Goal: Complete application form

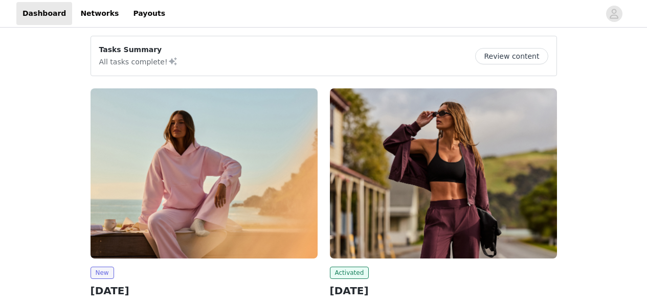
scroll to position [86, 0]
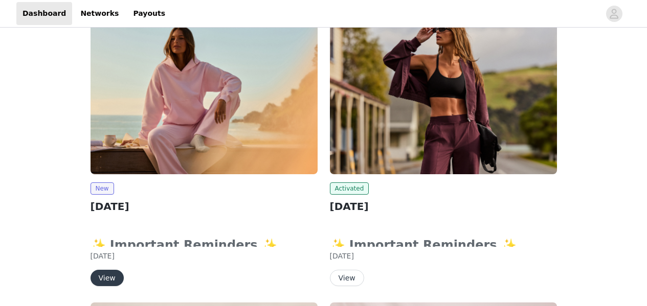
click at [101, 278] on button "View" at bounding box center [106, 278] width 33 height 16
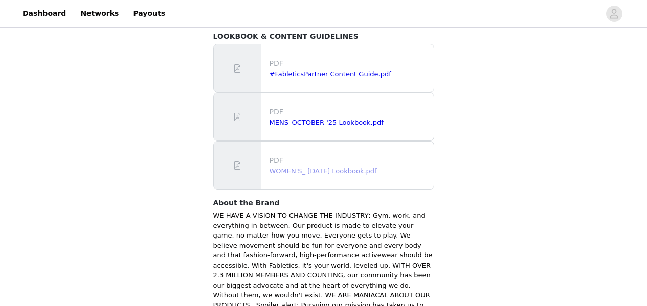
scroll to position [737, 0]
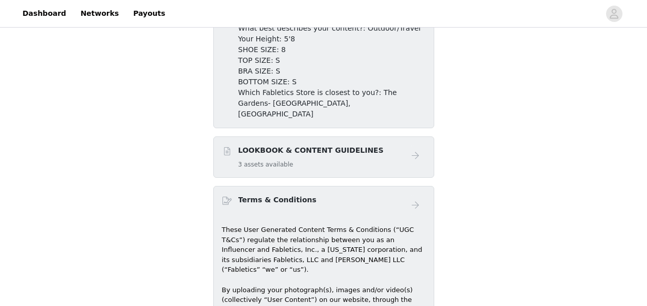
scroll to position [564, 0]
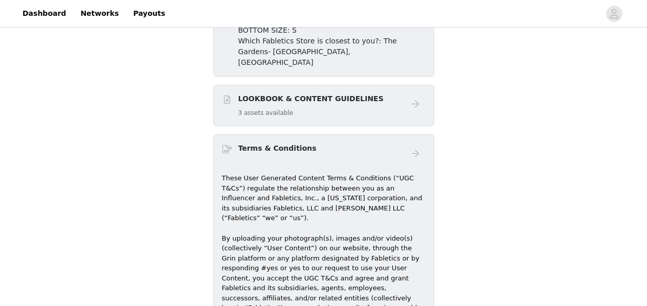
click at [268, 97] on div "LOOKBOOK & CONTENT GUIDELINES 3 assets available" at bounding box center [310, 106] width 145 height 24
click at [388, 94] on div "LOOKBOOK & CONTENT GUIDELINES 3 assets available" at bounding box center [313, 106] width 183 height 24
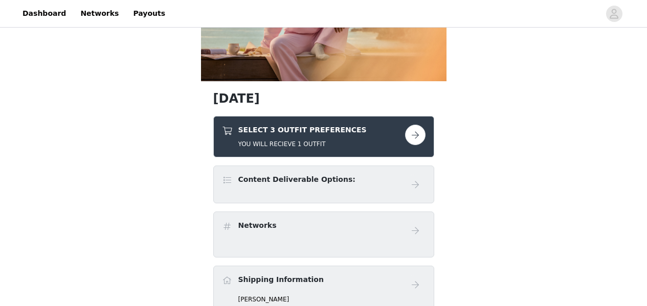
click at [413, 138] on button "button" at bounding box center [415, 135] width 20 height 20
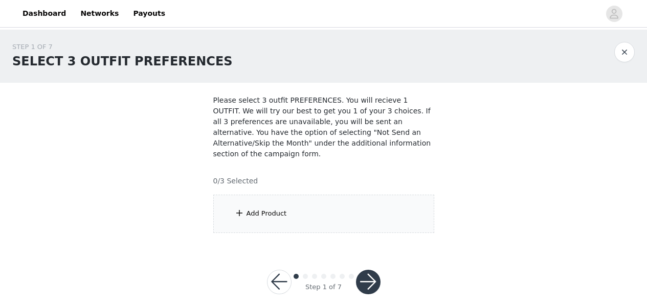
click at [325, 209] on div "Add Product" at bounding box center [323, 214] width 221 height 38
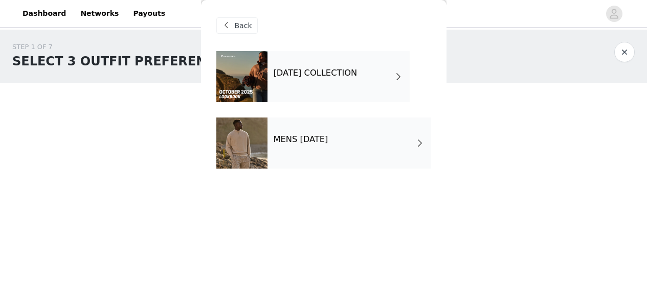
click at [318, 75] on h4 "[DATE] COLLECTION" at bounding box center [316, 73] width 84 height 9
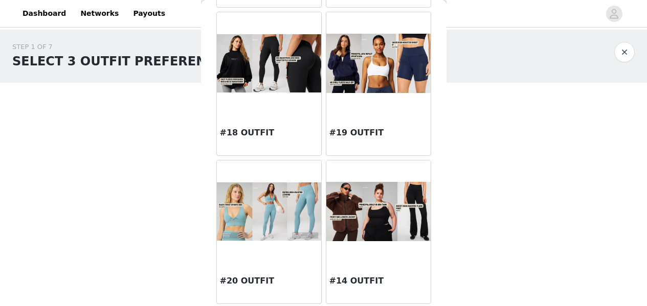
scroll to position [12, 0]
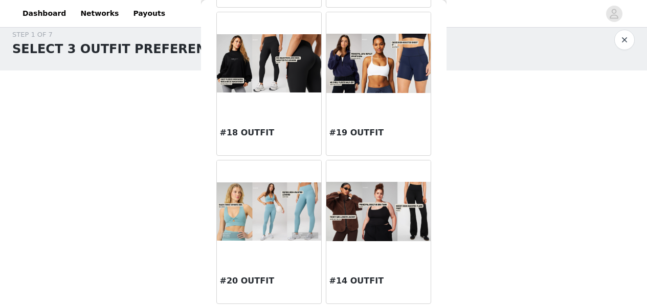
click at [279, 215] on img at bounding box center [269, 212] width 104 height 59
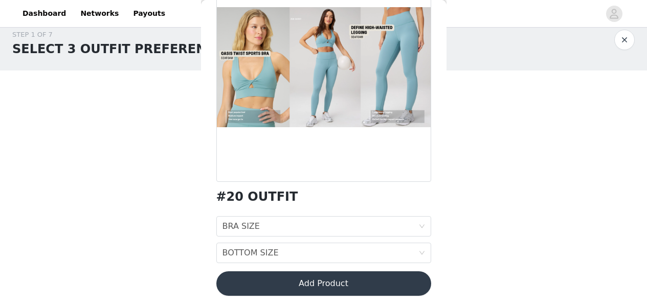
scroll to position [101, 0]
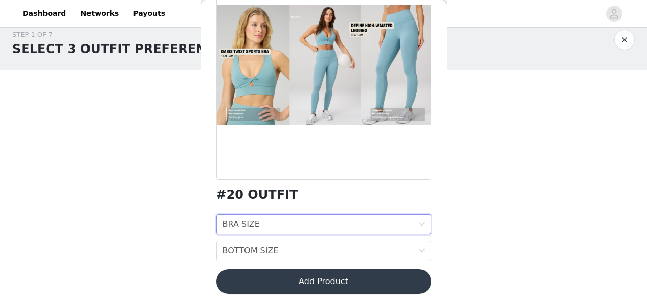
click at [352, 229] on div "BRA SIZE BRA SIZE" at bounding box center [320, 224] width 196 height 19
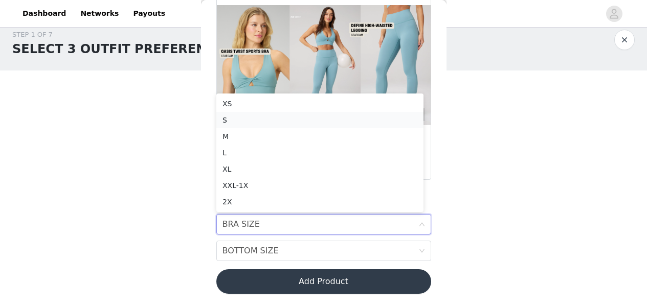
click at [231, 119] on div "S" at bounding box center [319, 120] width 195 height 11
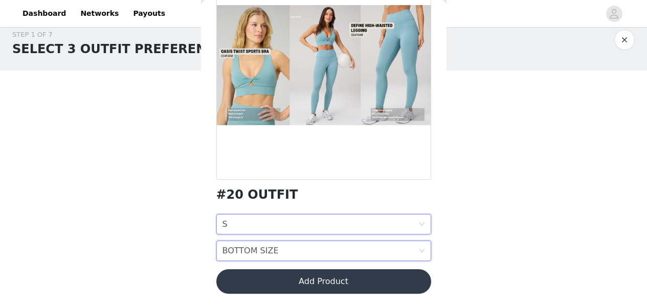
click at [313, 251] on div "BOTTOM SIZE BOTTOM SIZE" at bounding box center [320, 250] width 196 height 19
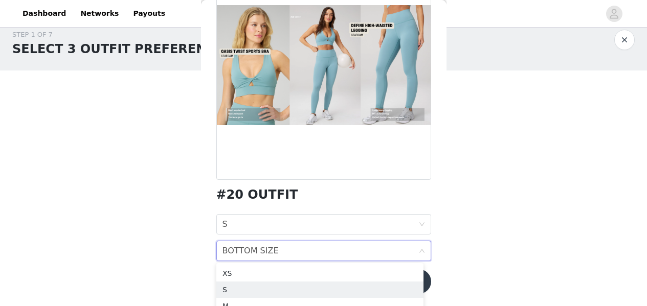
click at [272, 287] on div "S" at bounding box center [319, 289] width 195 height 11
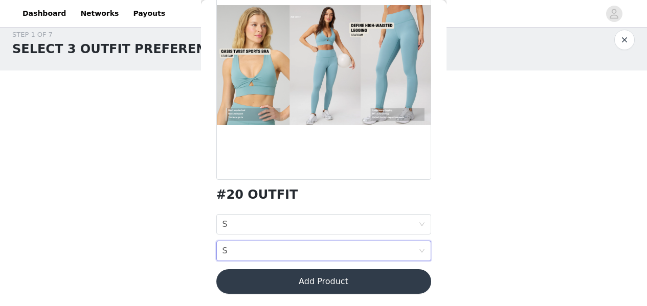
click at [348, 281] on button "Add Product" at bounding box center [323, 281] width 215 height 25
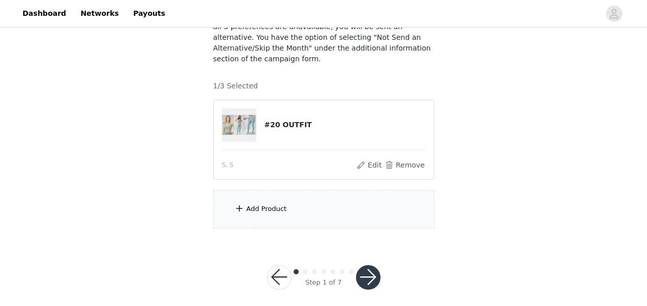
scroll to position [103, 0]
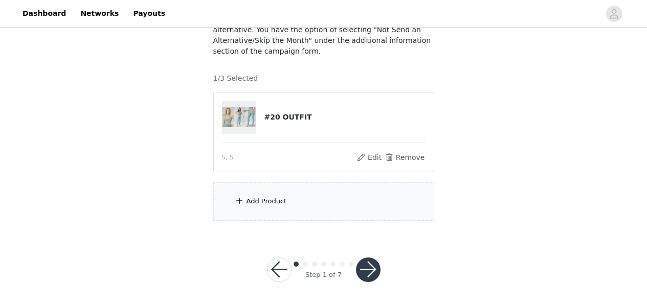
click at [349, 197] on div "Add Product" at bounding box center [323, 202] width 221 height 38
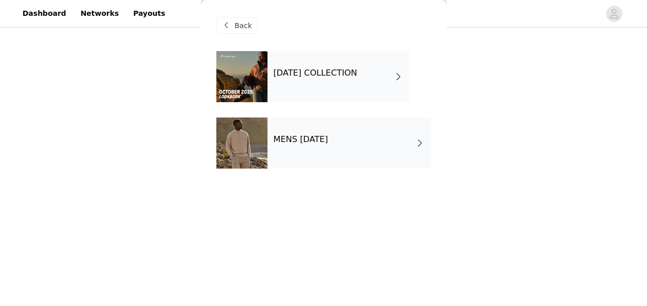
click at [325, 77] on h4 "[DATE] COLLECTION" at bounding box center [316, 73] width 84 height 9
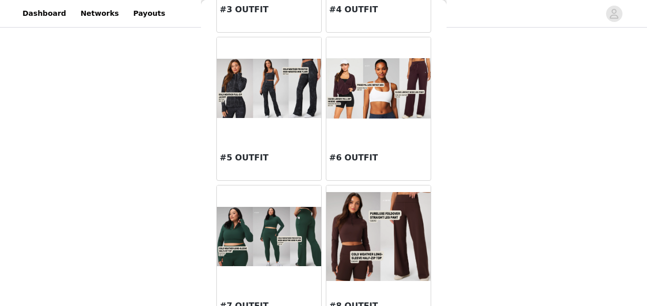
scroll to position [1225, 0]
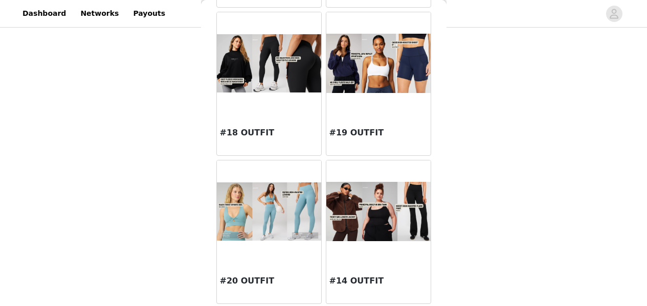
click at [373, 74] on img at bounding box center [378, 63] width 104 height 59
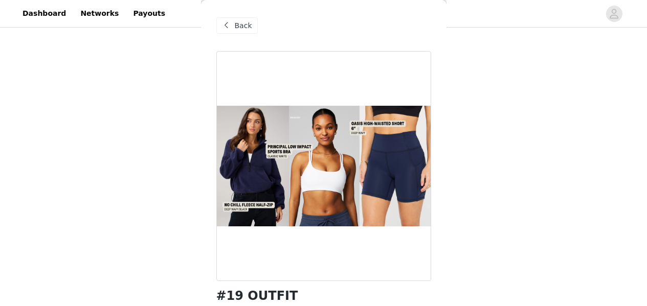
scroll to position [128, 0]
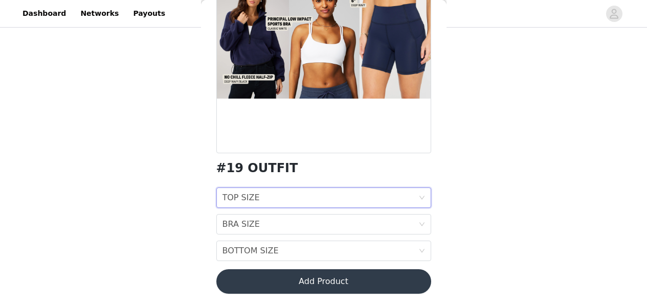
click at [352, 201] on div "TOP SIZE TOP SIZE" at bounding box center [320, 197] width 196 height 19
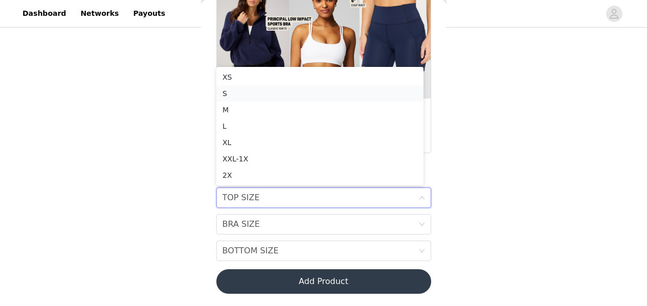
click at [276, 96] on div "S" at bounding box center [319, 93] width 195 height 11
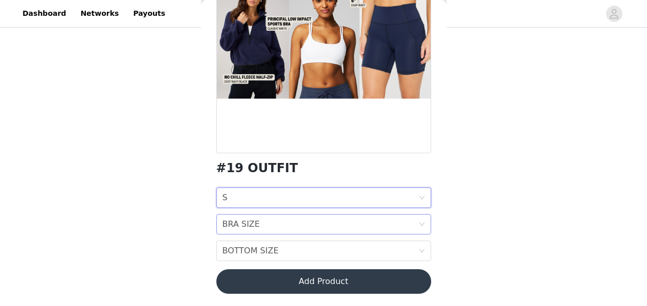
click at [296, 225] on div "BRA SIZE BRA SIZE" at bounding box center [320, 224] width 196 height 19
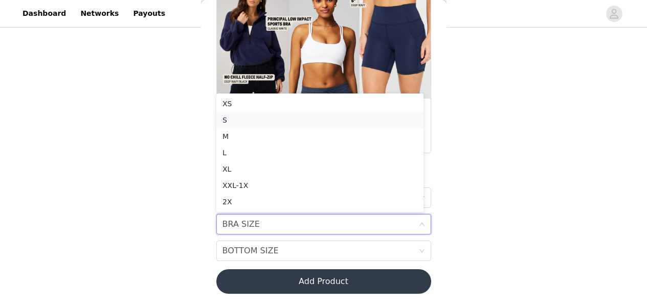
click at [239, 119] on div "S" at bounding box center [319, 120] width 195 height 11
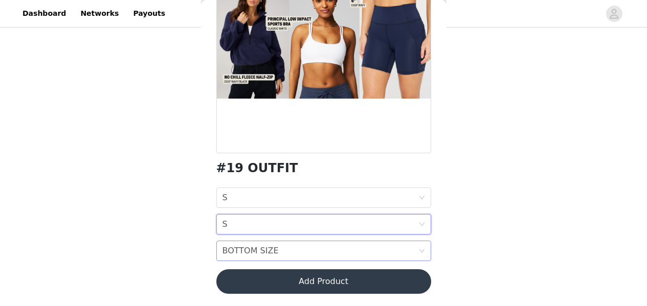
click at [377, 253] on div "BOTTOM SIZE BOTTOM SIZE" at bounding box center [320, 250] width 196 height 19
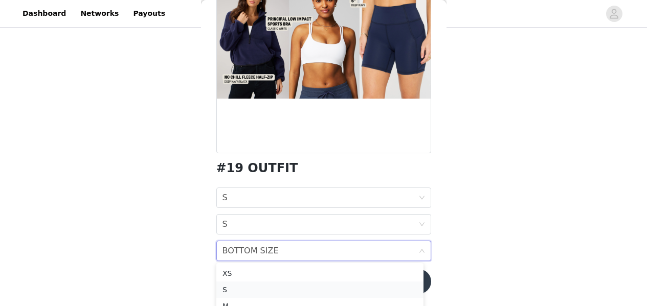
click at [272, 292] on div "S" at bounding box center [319, 289] width 195 height 11
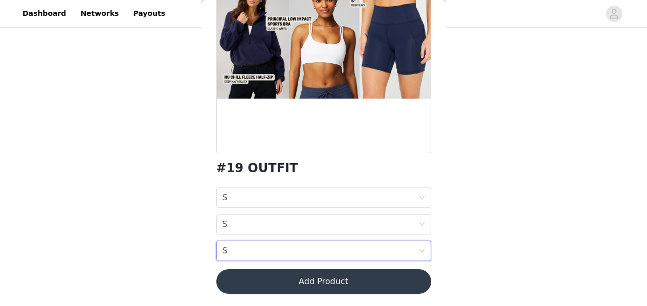
click at [398, 278] on button "Add Product" at bounding box center [323, 281] width 215 height 25
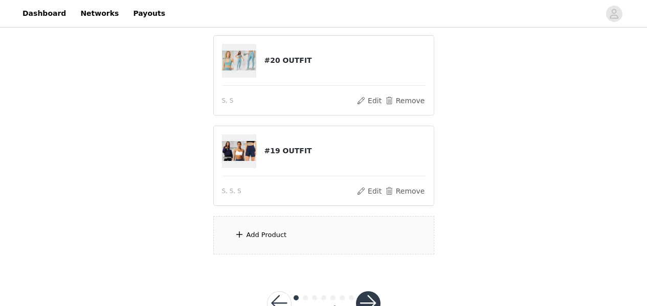
scroll to position [193, 0]
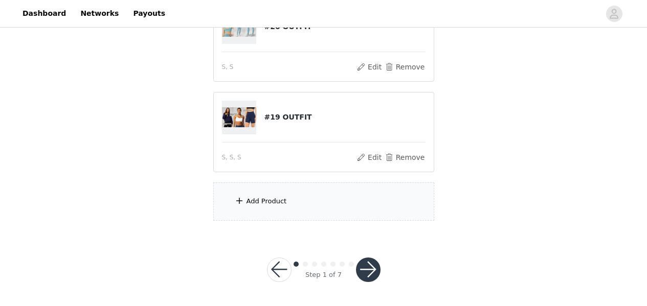
click at [280, 195] on div "Add Product" at bounding box center [323, 202] width 221 height 38
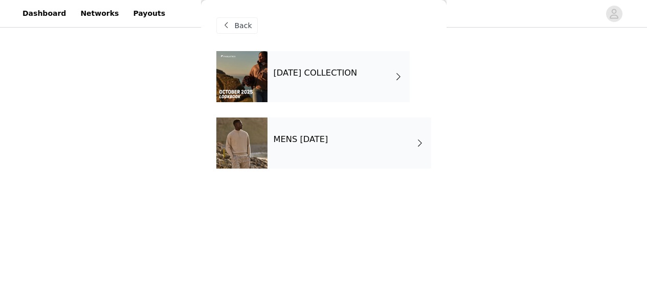
click at [320, 92] on div "[DATE] COLLECTION" at bounding box center [338, 76] width 142 height 51
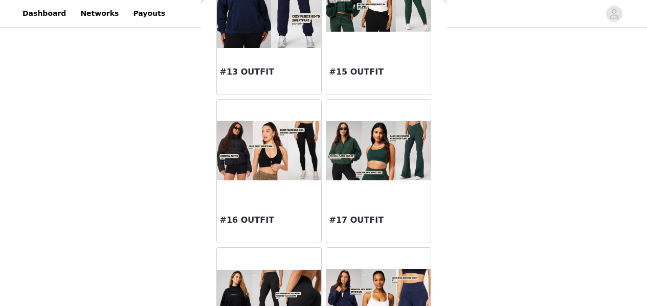
scroll to position [1050, 0]
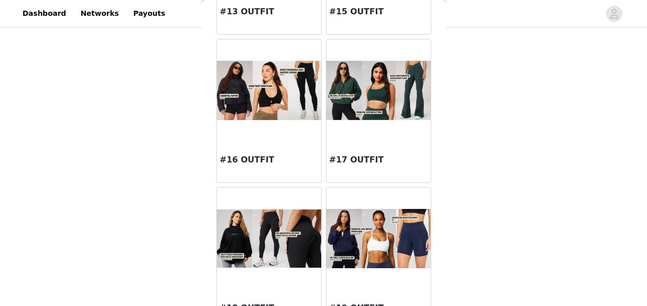
click at [297, 109] on img at bounding box center [269, 90] width 104 height 59
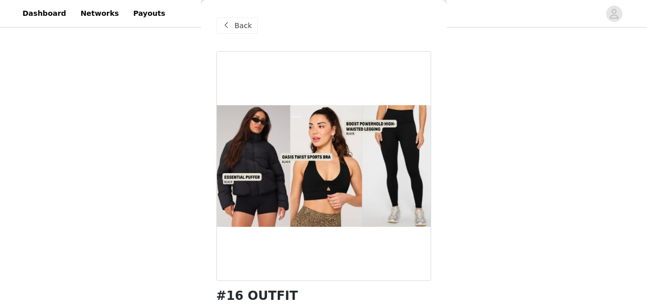
scroll to position [128, 0]
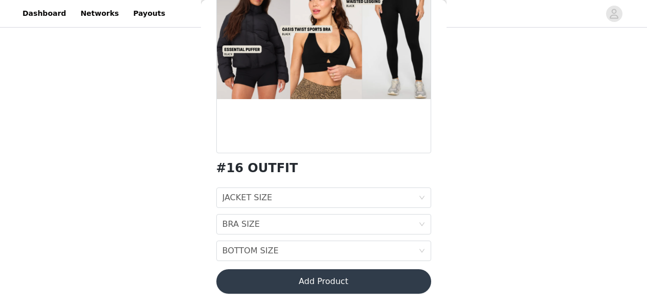
click at [348, 282] on button "Add Product" at bounding box center [323, 281] width 215 height 25
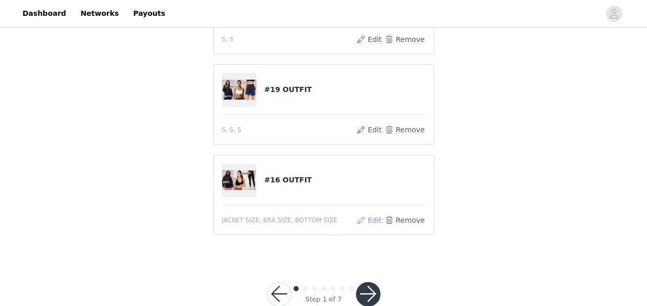
click at [377, 222] on button "Edit" at bounding box center [369, 220] width 26 height 12
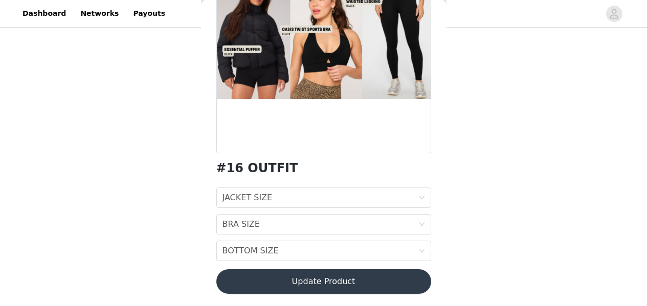
scroll to position [218, 0]
click at [302, 199] on div "JACKET SIZE JACKET SIZE" at bounding box center [320, 197] width 196 height 19
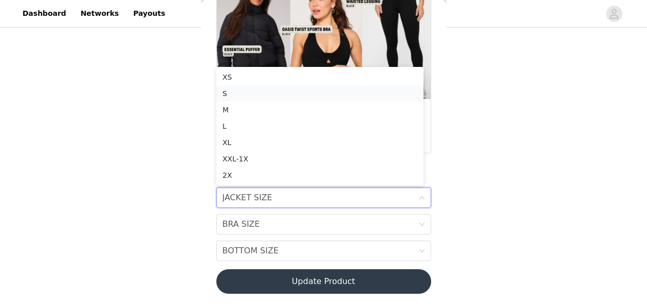
click at [222, 93] on div "S" at bounding box center [319, 93] width 195 height 11
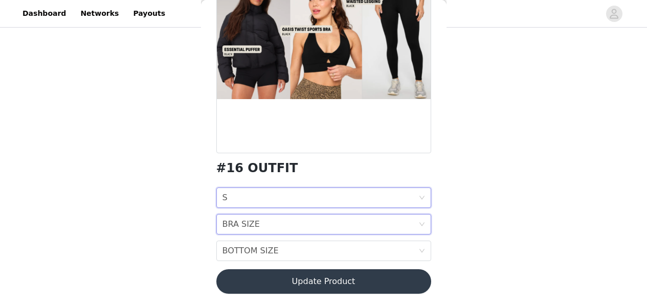
click at [283, 222] on div "BRA SIZE BRA SIZE" at bounding box center [320, 224] width 196 height 19
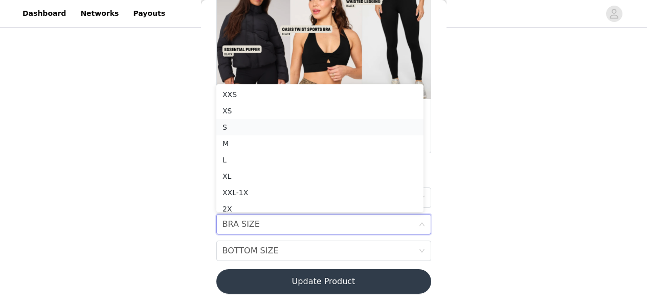
click at [235, 123] on div "S" at bounding box center [319, 127] width 195 height 11
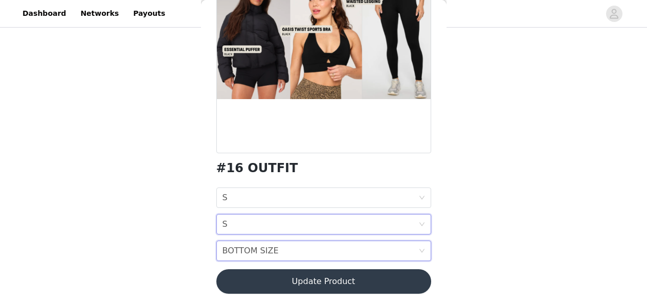
click at [269, 249] on div "BOTTOM SIZE" at bounding box center [250, 250] width 56 height 19
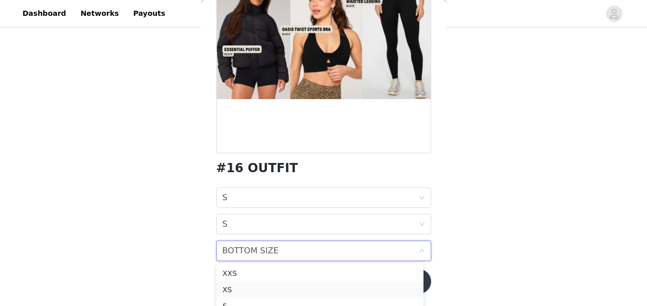
scroll to position [17, 0]
click at [258, 292] on div "S" at bounding box center [319, 289] width 195 height 11
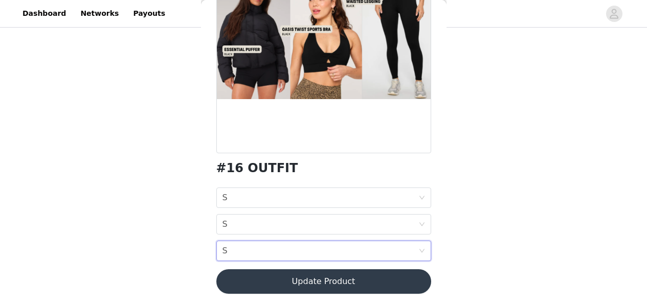
click at [358, 280] on button "Update Product" at bounding box center [323, 281] width 215 height 25
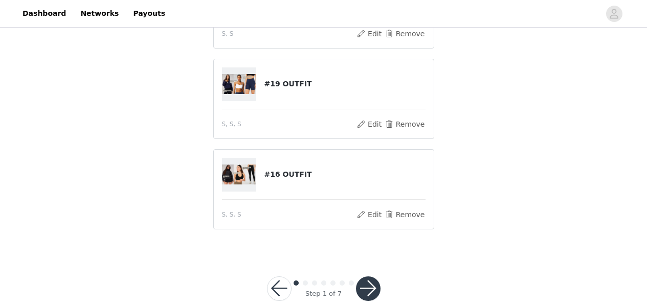
scroll to position [218, 0]
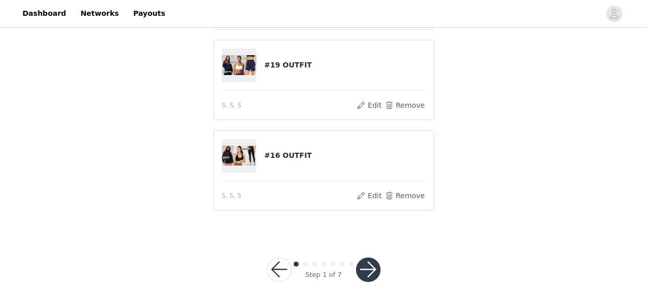
click at [371, 262] on button "button" at bounding box center [368, 270] width 25 height 25
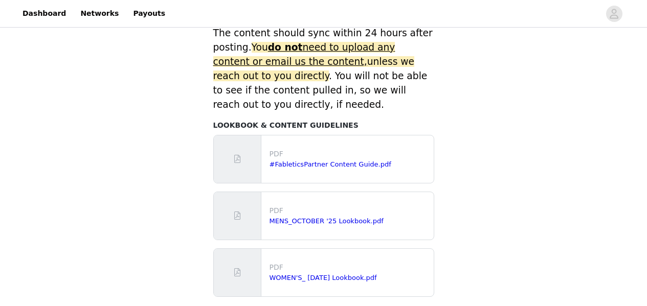
scroll to position [549, 0]
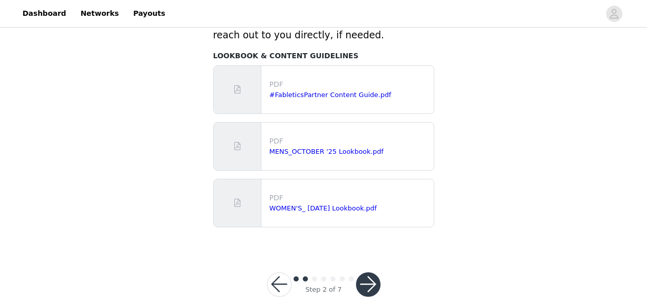
click at [372, 272] on button "button" at bounding box center [368, 284] width 25 height 25
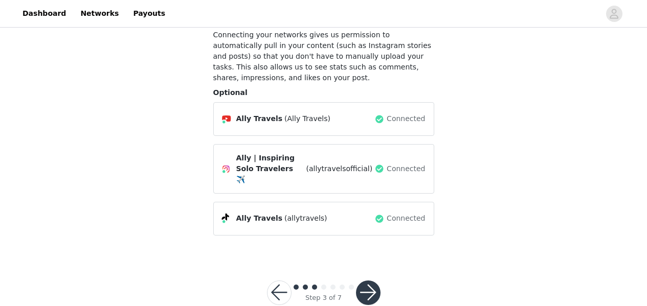
scroll to position [78, 0]
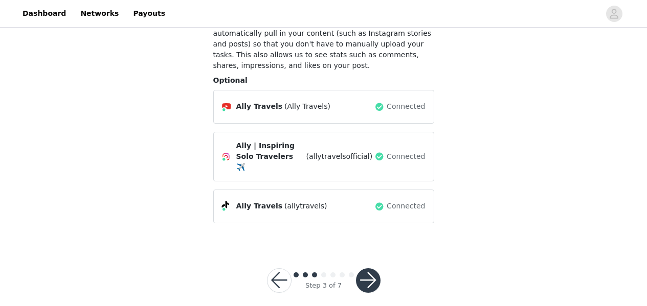
click at [374, 268] on button "button" at bounding box center [368, 280] width 25 height 25
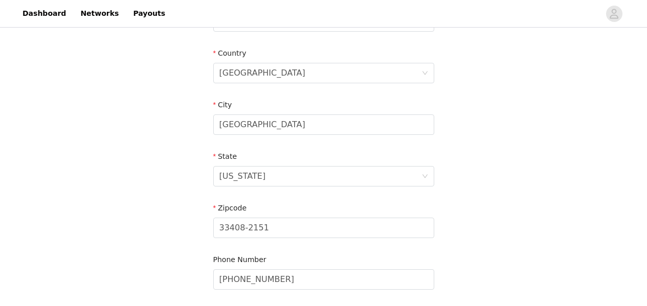
scroll to position [391, 0]
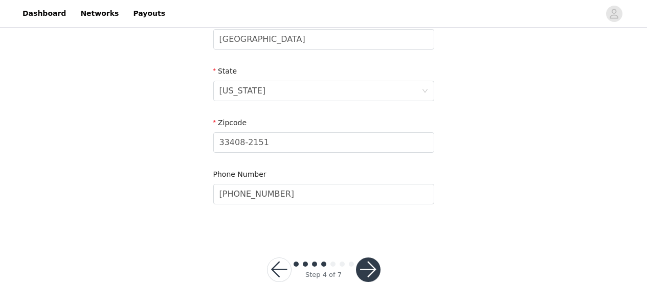
click at [374, 263] on button "button" at bounding box center [368, 270] width 25 height 25
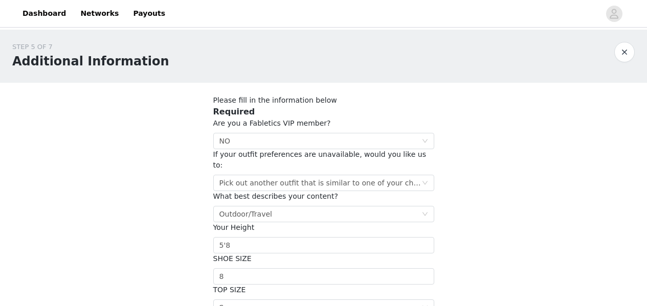
scroll to position [243, 0]
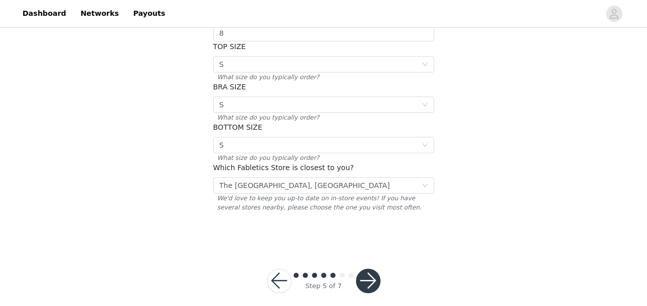
click at [374, 269] on button "button" at bounding box center [368, 281] width 25 height 25
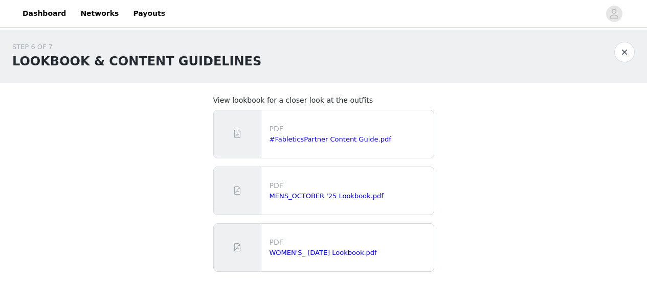
scroll to position [59, 0]
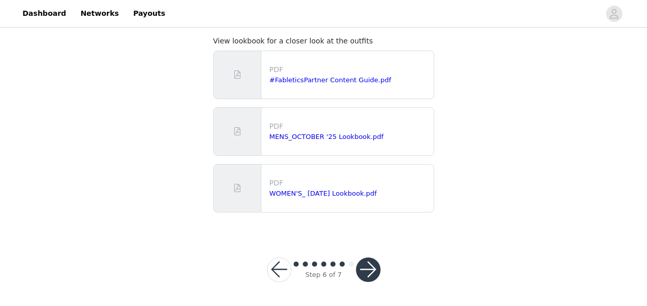
click at [373, 263] on button "button" at bounding box center [368, 270] width 25 height 25
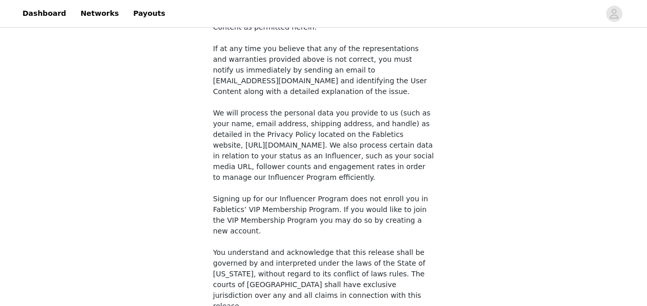
scroll to position [853, 0]
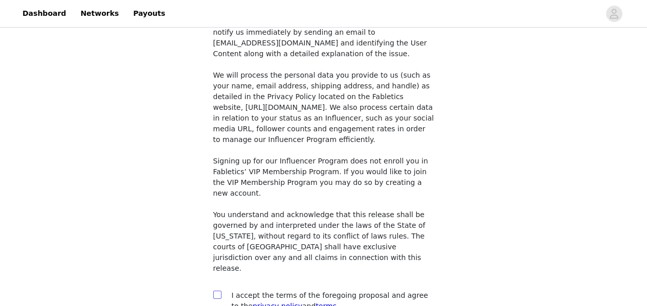
click at [214, 291] on input "checkbox" at bounding box center [216, 294] width 7 height 7
checkbox input "true"
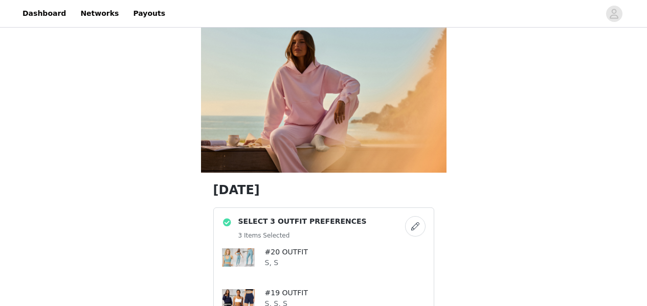
scroll to position [151, 0]
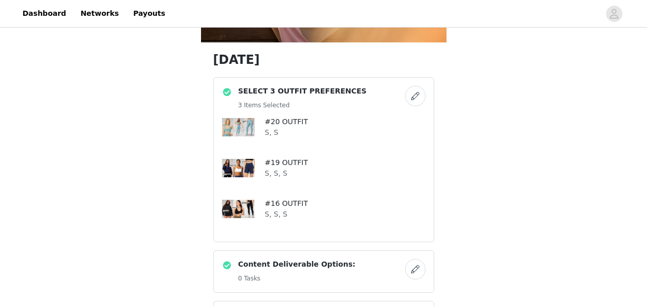
click at [412, 97] on button "button" at bounding box center [415, 96] width 20 height 20
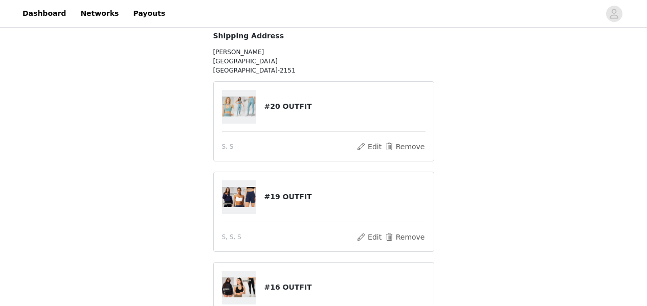
scroll to position [230, 0]
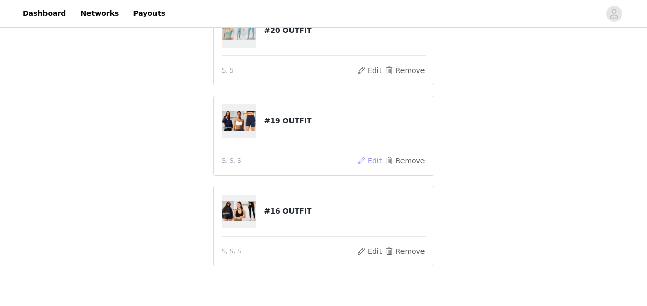
click at [368, 158] on button "Edit" at bounding box center [369, 161] width 26 height 12
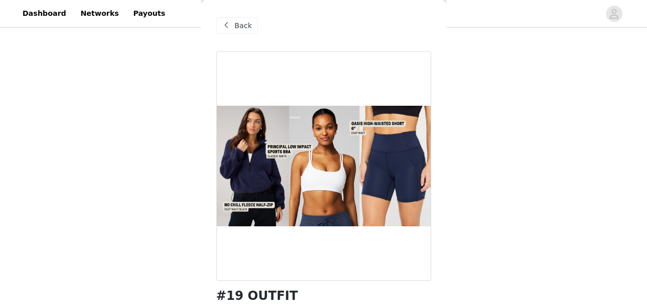
click at [556, 215] on div "STEP 1 OF 7 SELECT 3 OUTFIT PREFERENCES Please select 3 outfit PREFERENCES. You…" at bounding box center [323, 44] width 647 height 489
click at [236, 30] on span "Back" at bounding box center [243, 25] width 17 height 11
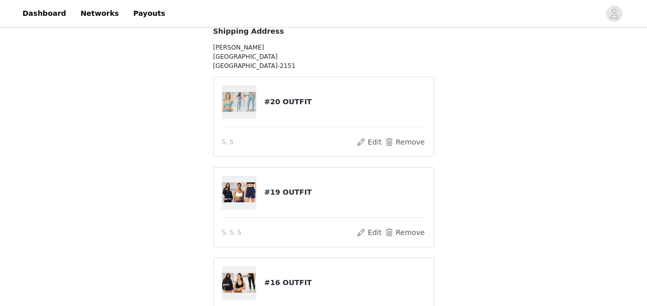
scroll to position [220, 0]
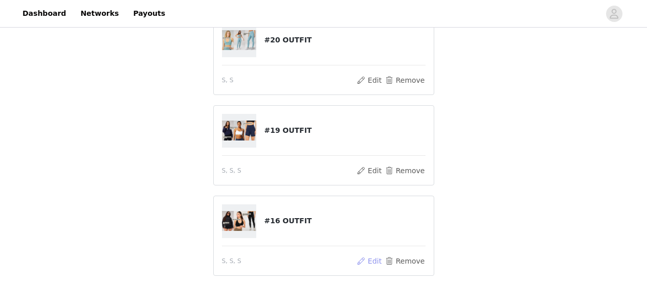
click at [369, 260] on button "Edit" at bounding box center [369, 261] width 26 height 12
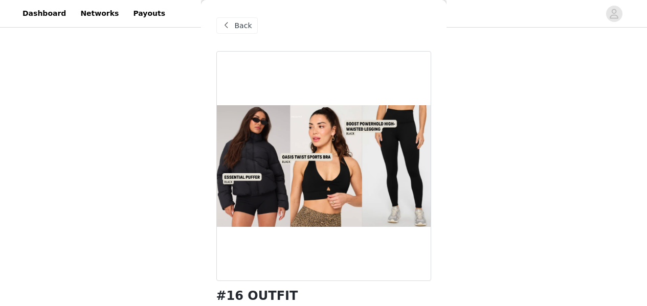
click at [241, 26] on span "Back" at bounding box center [243, 25] width 17 height 11
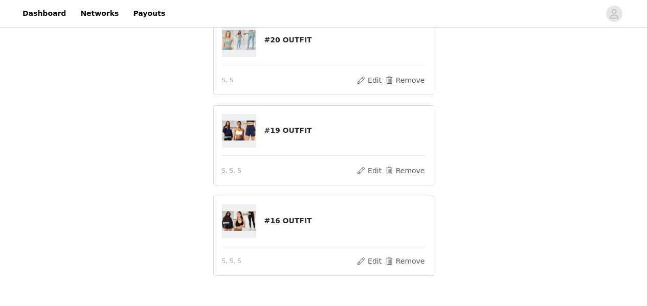
scroll to position [285, 0]
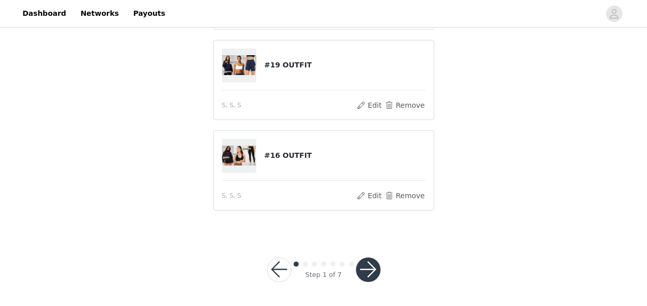
click at [372, 268] on button "button" at bounding box center [368, 270] width 25 height 25
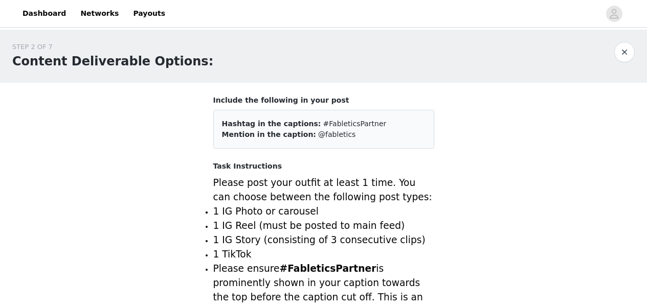
scroll to position [549, 0]
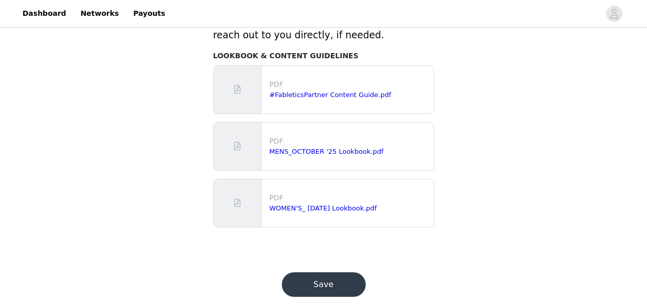
click at [338, 272] on button "Save" at bounding box center [324, 284] width 84 height 25
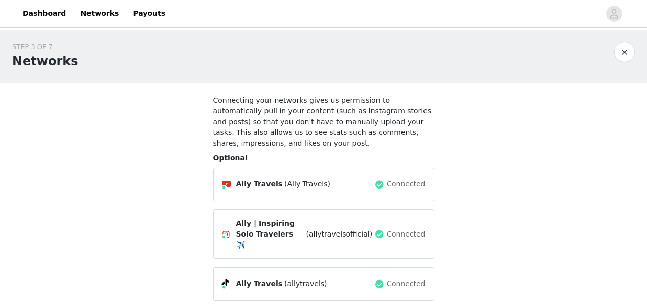
scroll to position [78, 0]
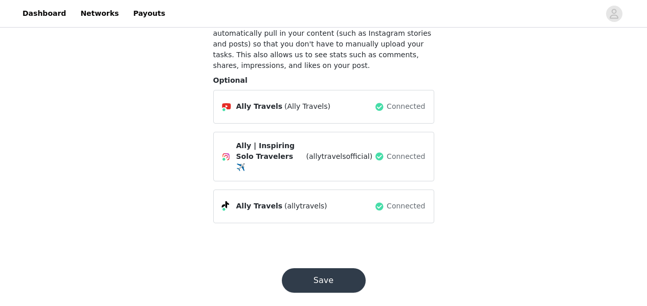
click at [328, 268] on button "Save" at bounding box center [324, 280] width 84 height 25
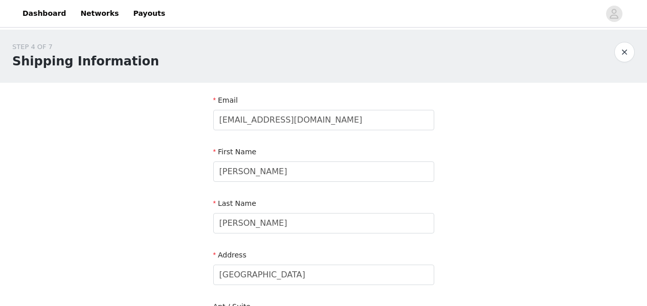
scroll to position [391, 0]
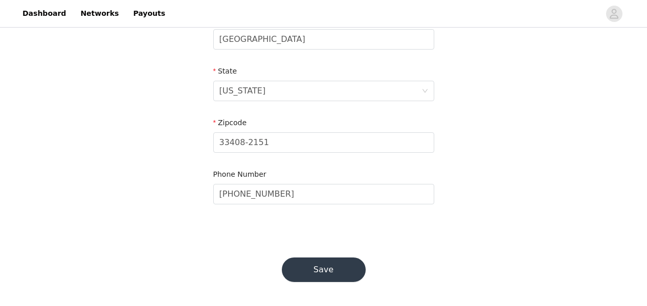
click at [327, 267] on button "Save" at bounding box center [324, 270] width 84 height 25
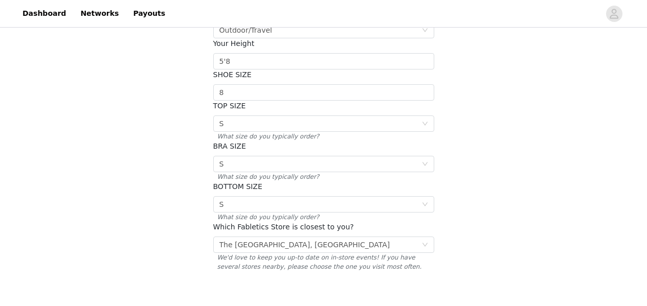
scroll to position [243, 0]
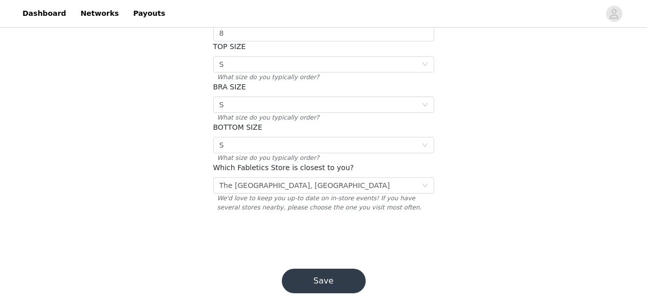
click at [325, 269] on button "Save" at bounding box center [324, 281] width 84 height 25
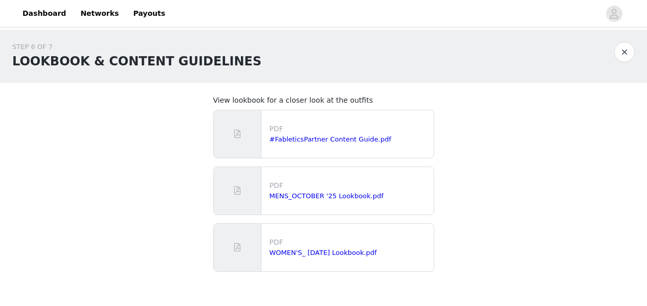
scroll to position [59, 0]
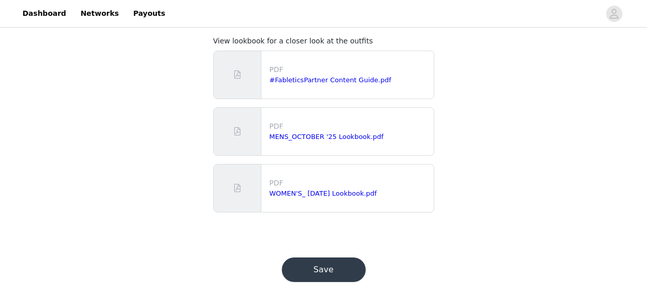
click at [324, 262] on button "Save" at bounding box center [324, 270] width 84 height 25
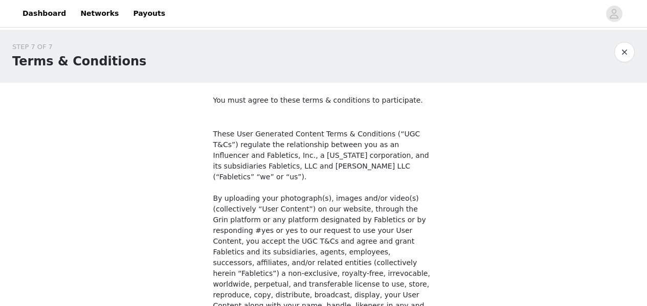
scroll to position [851, 0]
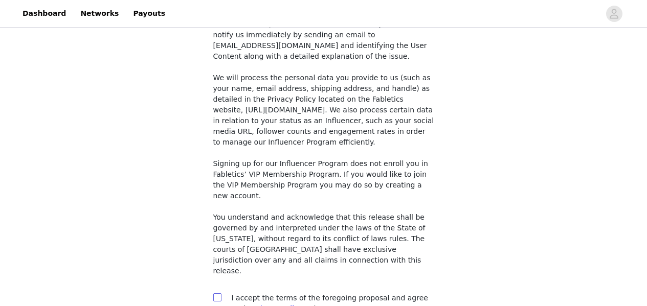
click at [216, 293] on input "checkbox" at bounding box center [216, 296] width 7 height 7
checkbox input "true"
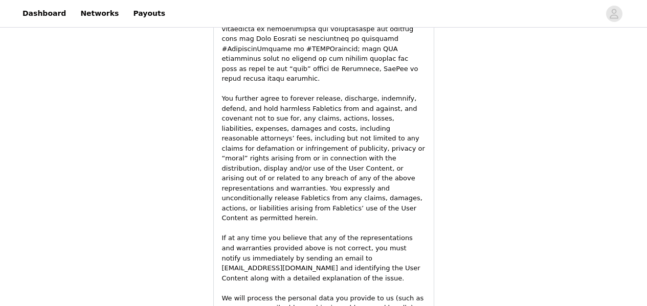
scroll to position [1651, 0]
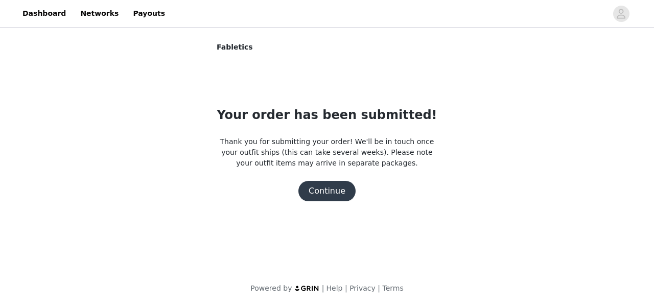
click at [335, 196] on button "Continue" at bounding box center [327, 191] width 57 height 20
